Goal: Navigation & Orientation: Find specific page/section

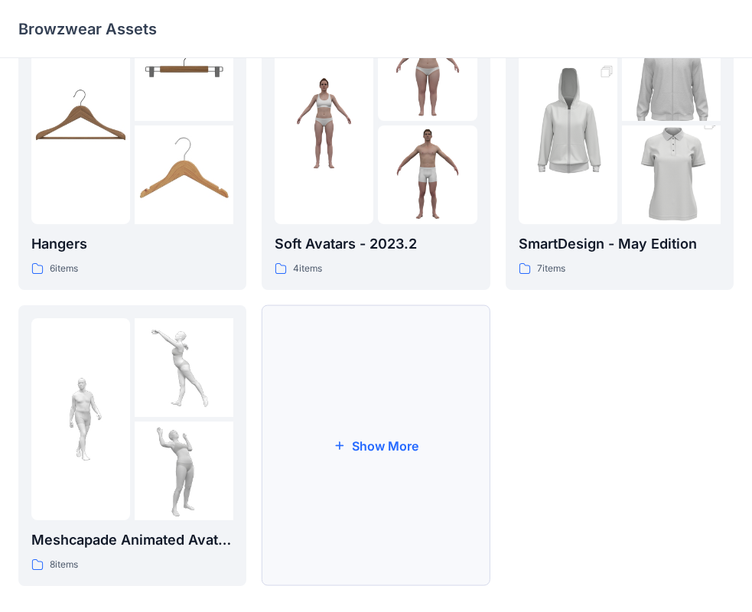
scroll to position [380, 0]
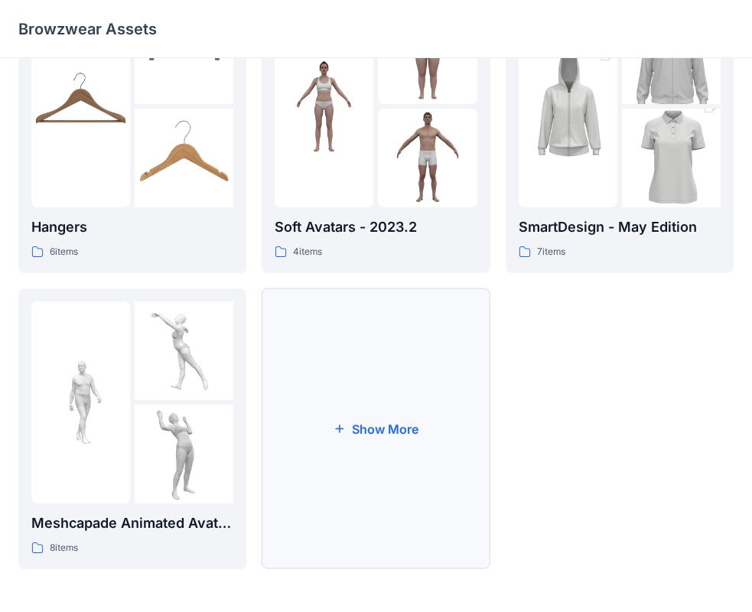
click at [384, 417] on button "Show More" at bounding box center [376, 429] width 228 height 281
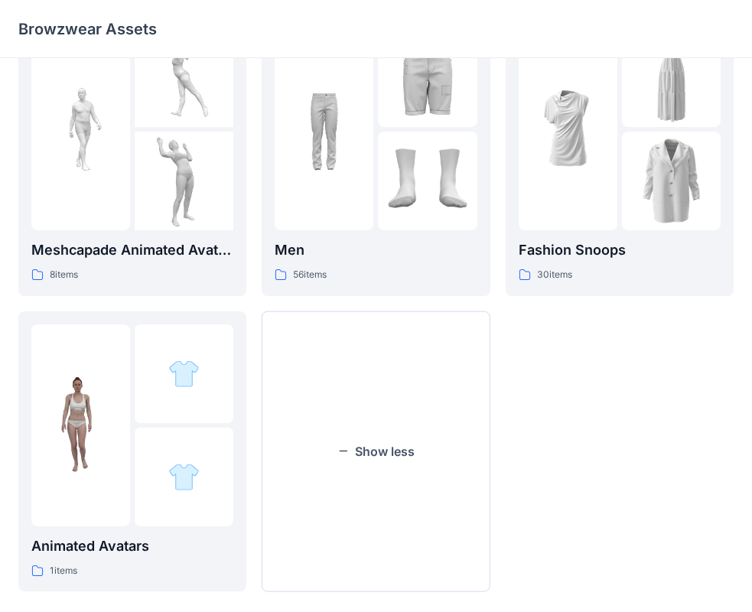
scroll to position [676, 0]
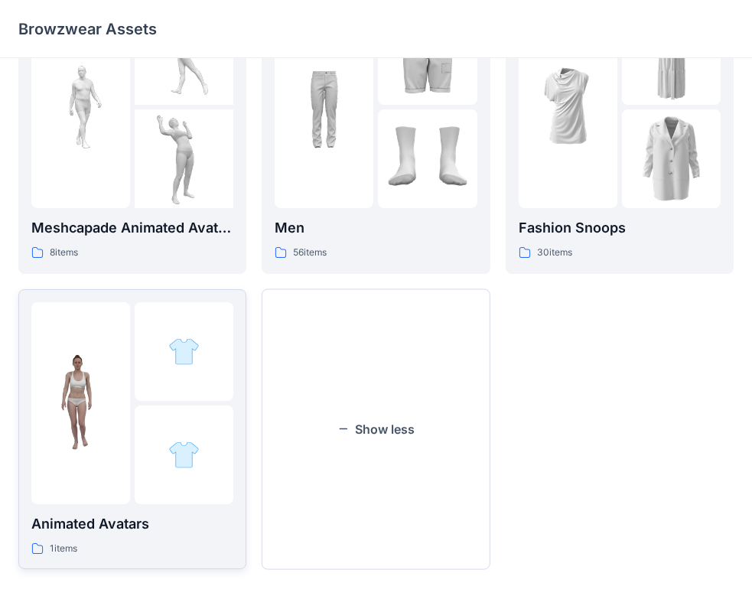
click at [104, 392] on img at bounding box center [80, 403] width 99 height 99
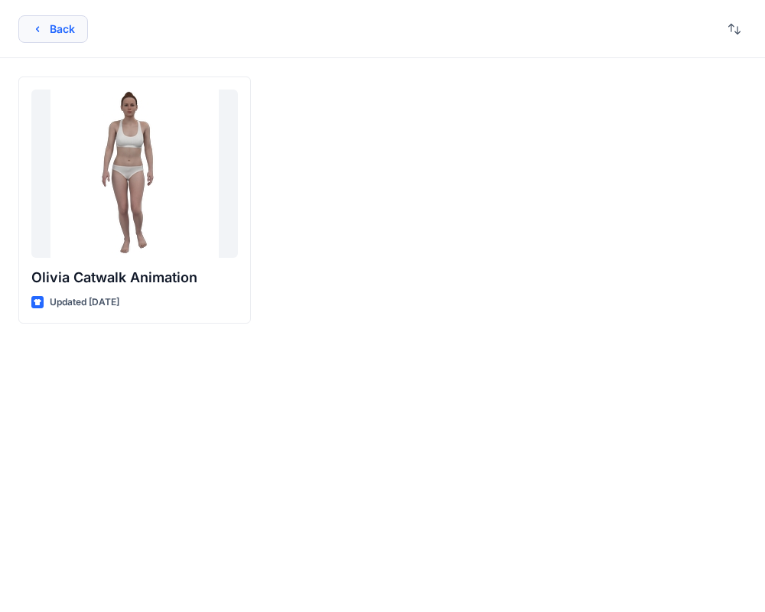
click at [44, 37] on button "Back" at bounding box center [53, 29] width 70 height 28
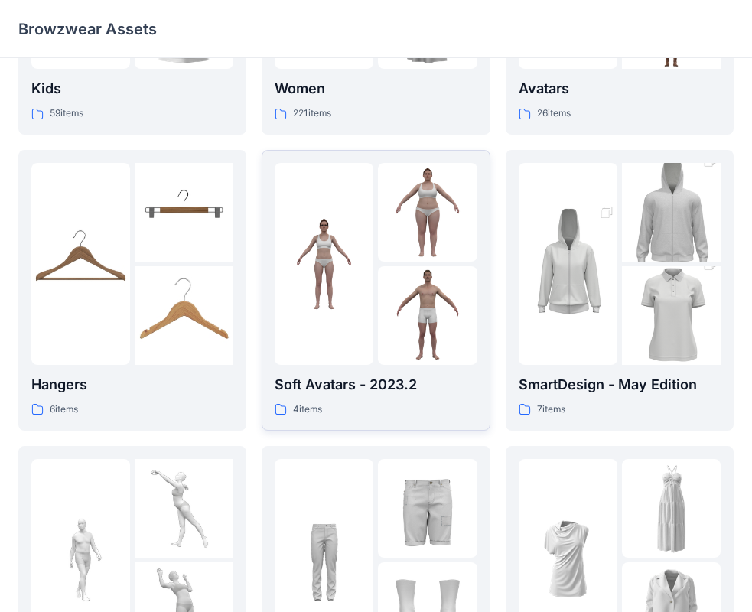
scroll to position [217, 0]
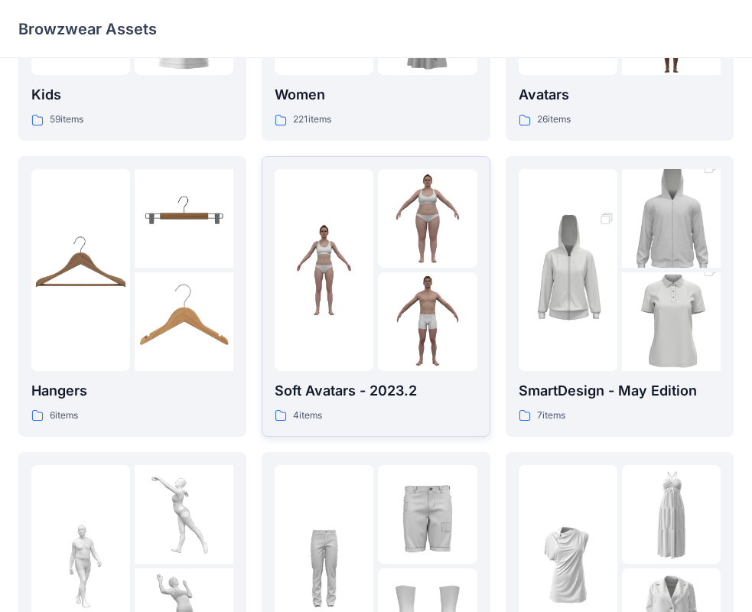
click at [384, 394] on p "Soft Avatars - 2023.2" at bounding box center [376, 390] width 202 height 21
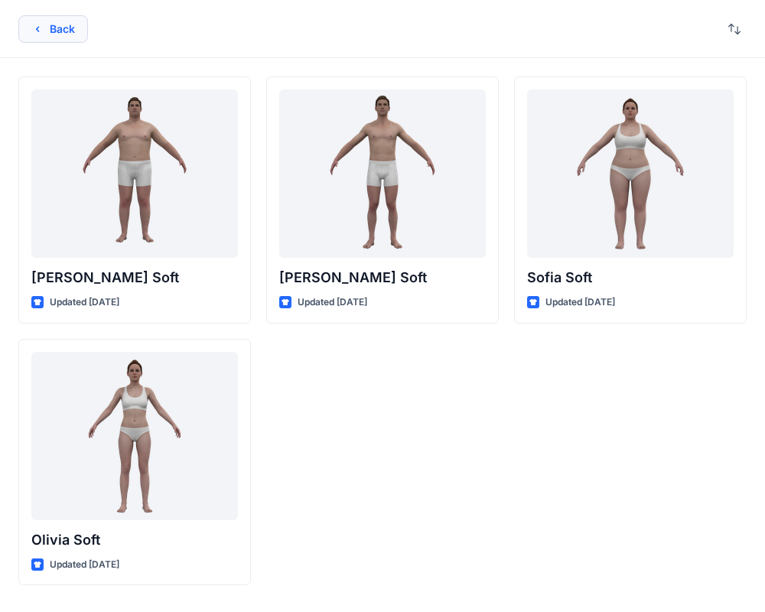
click at [34, 20] on button "Back" at bounding box center [53, 29] width 70 height 28
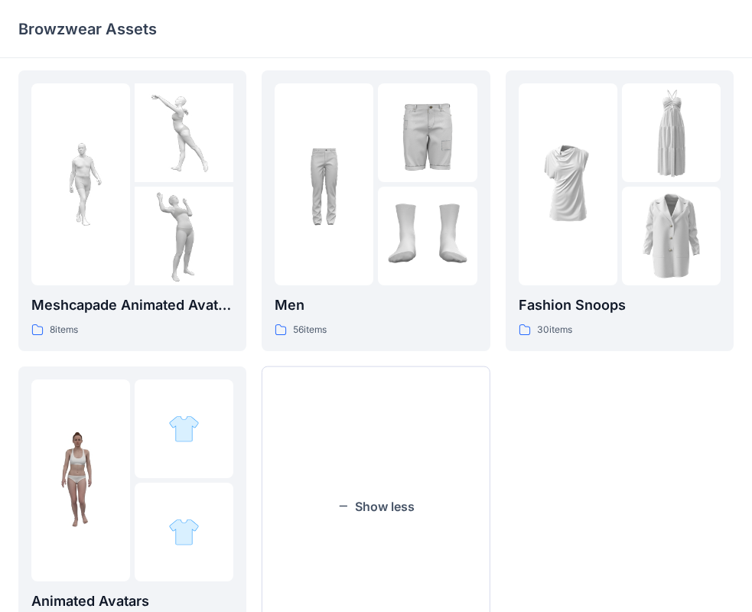
scroll to position [676, 0]
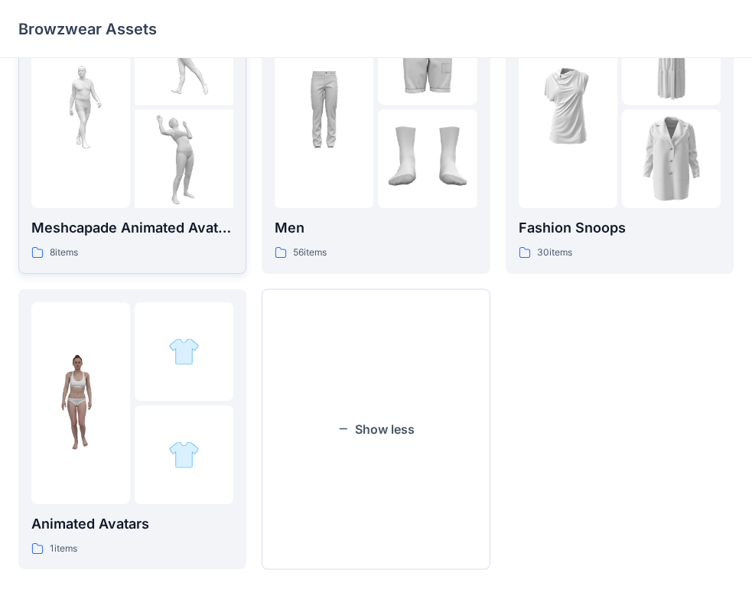
click at [132, 200] on div at bounding box center [132, 107] width 202 height 202
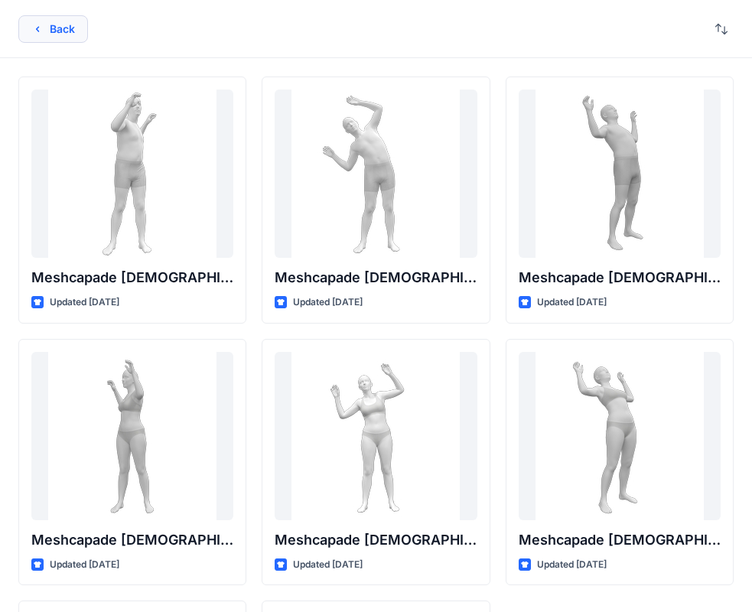
click at [69, 24] on button "Back" at bounding box center [53, 29] width 70 height 28
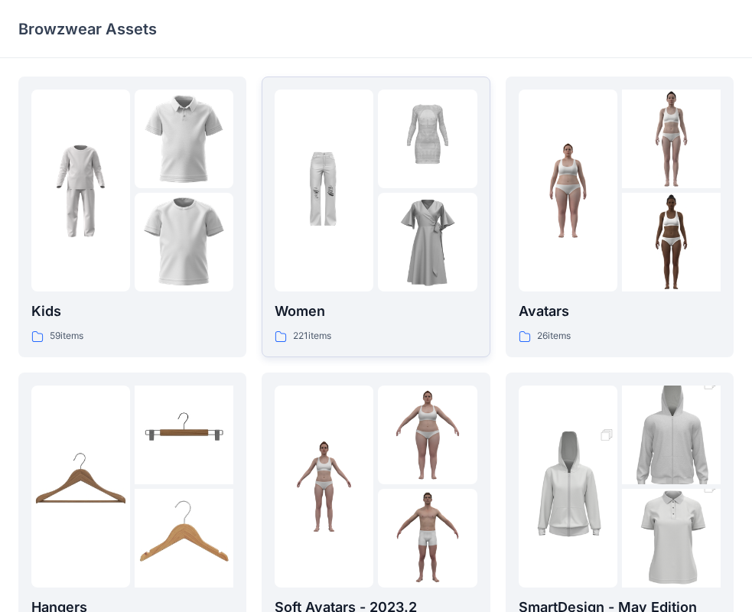
click at [294, 236] on img at bounding box center [324, 191] width 99 height 99
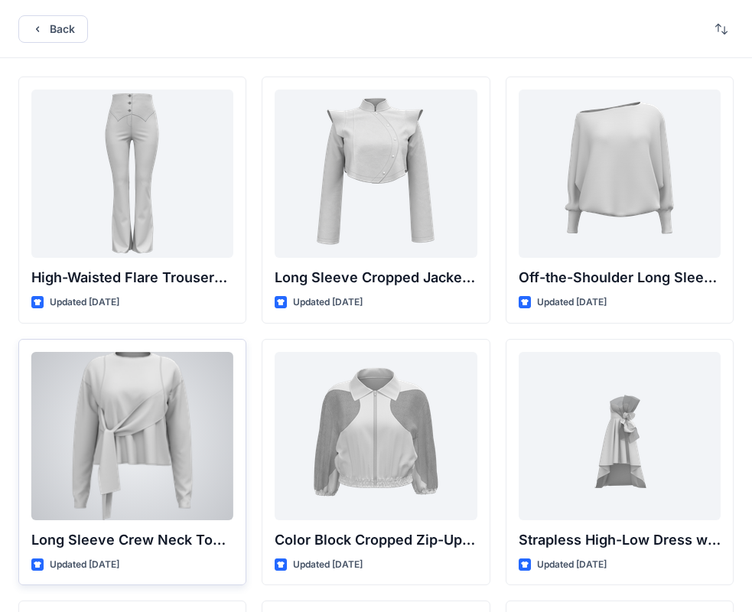
click at [155, 408] on div at bounding box center [132, 436] width 202 height 168
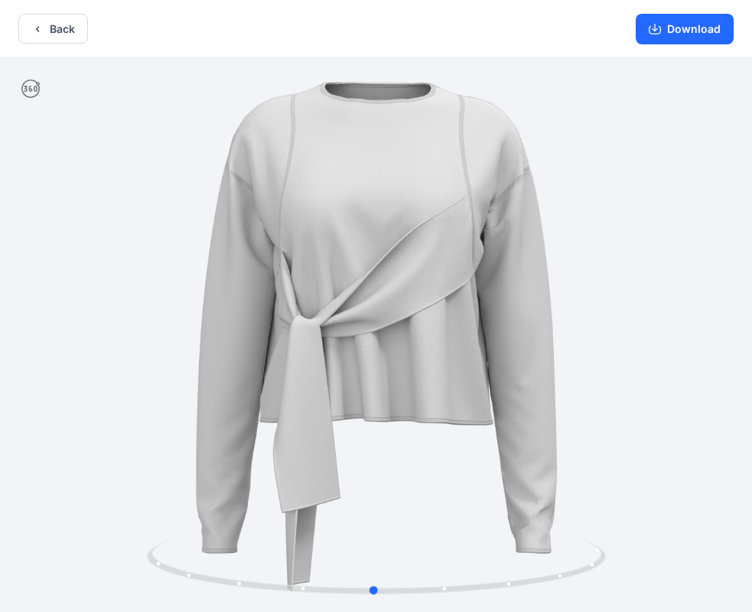
drag, startPoint x: 377, startPoint y: 588, endPoint x: -83, endPoint y: 512, distance: 465.4
click at [0, 512] on html "Back Download Version History" at bounding box center [376, 307] width 752 height 615
